Goal: Task Accomplishment & Management: Use online tool/utility

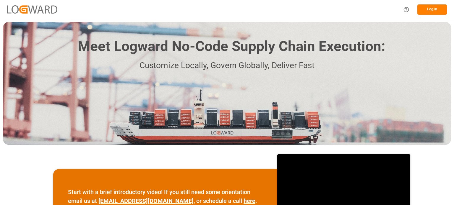
click at [428, 3] on div "Log In" at bounding box center [422, 9] width 47 height 13
click at [429, 8] on button "Log In" at bounding box center [432, 9] width 30 height 10
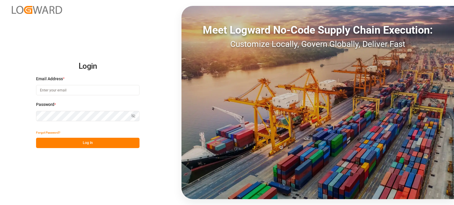
click at [79, 89] on input at bounding box center [87, 90] width 103 height 10
click at [0, 205] on com-1password-button at bounding box center [0, 205] width 0 height 0
type input "[EMAIL_ADDRESS][DOMAIN_NAME]"
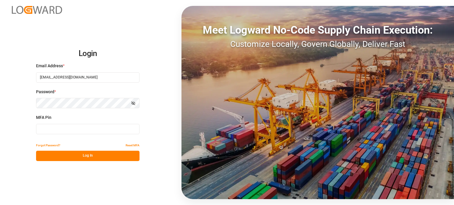
type input "346073"
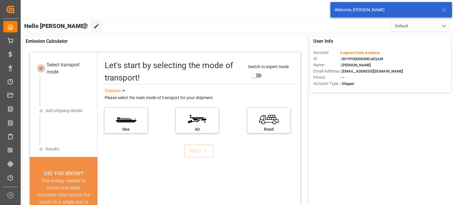
click at [445, 10] on icon at bounding box center [443, 9] width 7 height 7
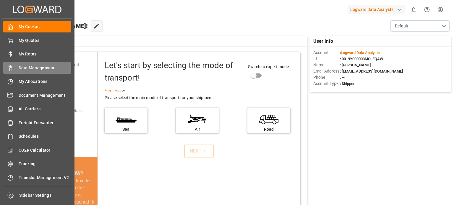
click at [39, 67] on span "Data Management" at bounding box center [45, 68] width 53 height 6
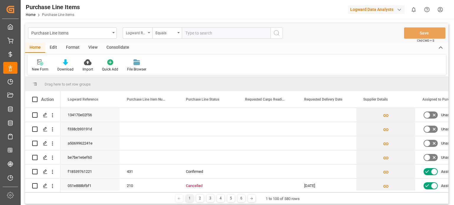
click at [149, 33] on icon "open menu" at bounding box center [149, 32] width 2 height 1
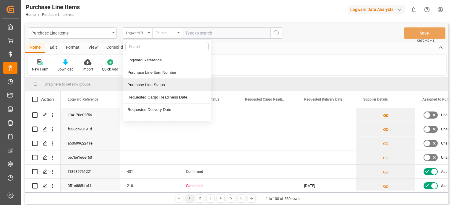
click at [151, 85] on div "Purchase Line Status" at bounding box center [167, 85] width 88 height 12
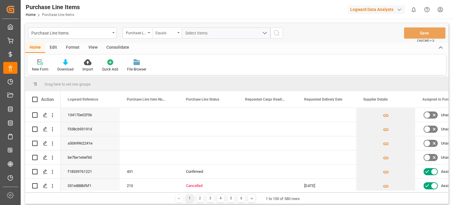
click at [177, 34] on div "Equals" at bounding box center [167, 32] width 30 height 11
click at [214, 33] on div "Select Items" at bounding box center [223, 33] width 77 height 6
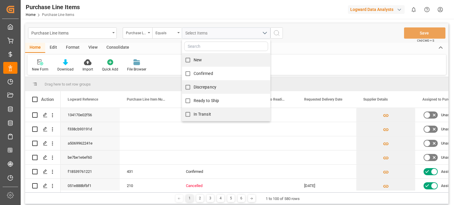
click at [187, 72] on input "Confirmed" at bounding box center [188, 74] width 12 height 12
checkbox input "true"
click at [322, 35] on div "Purchase Line Items Purchase Line Status Equals Confirmed New Confirmed Discrep…" at bounding box center [236, 32] width 423 height 19
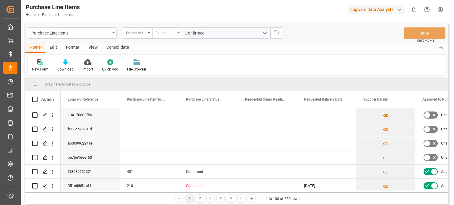
click at [277, 34] on icon "search button" at bounding box center [276, 33] width 7 height 7
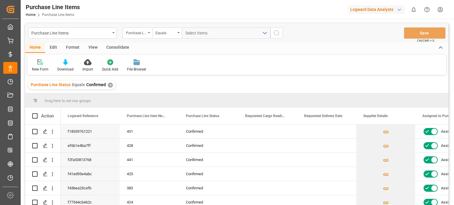
click at [109, 84] on div "✕" at bounding box center [110, 85] width 5 height 5
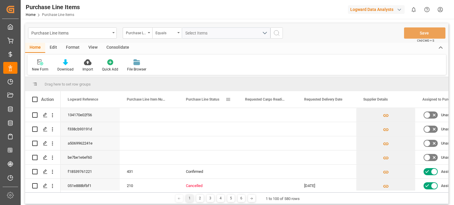
click at [228, 98] on span at bounding box center [227, 99] width 5 height 5
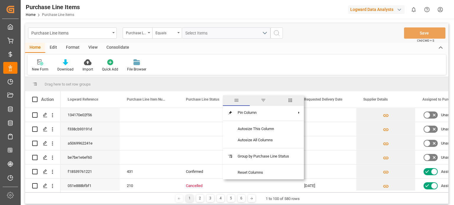
click at [263, 99] on span "filter" at bounding box center [262, 100] width 5 height 5
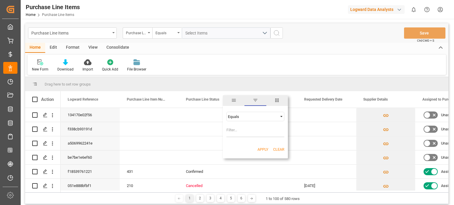
click at [275, 115] on div "Equals" at bounding box center [253, 117] width 50 height 4
click at [253, 130] on input "Filter Value" at bounding box center [255, 131] width 58 height 12
type input "Confirmed"
click at [262, 151] on button "Apply" at bounding box center [262, 150] width 11 height 6
